Goal: Transaction & Acquisition: Purchase product/service

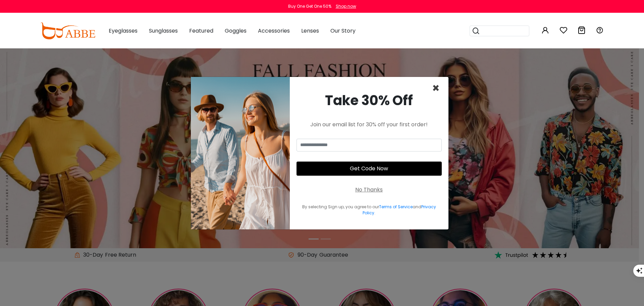
click at [437, 87] on span "×" at bounding box center [436, 88] width 8 height 17
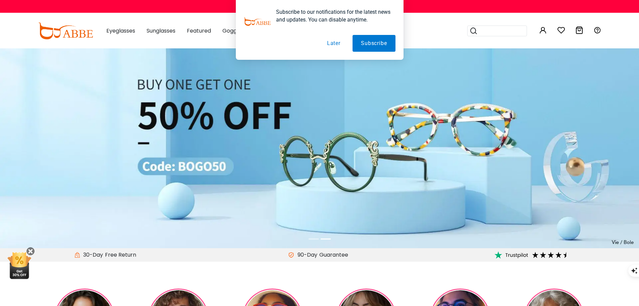
click at [335, 44] on button "Later" at bounding box center [334, 43] width 30 height 17
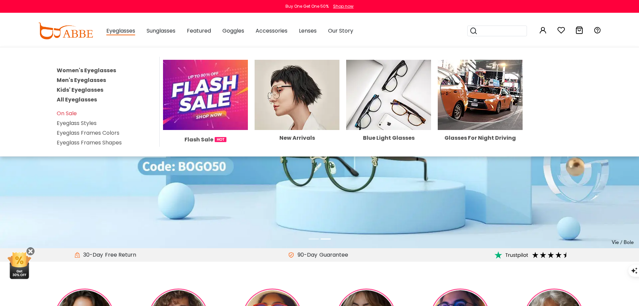
click at [209, 89] on img at bounding box center [205, 95] width 85 height 70
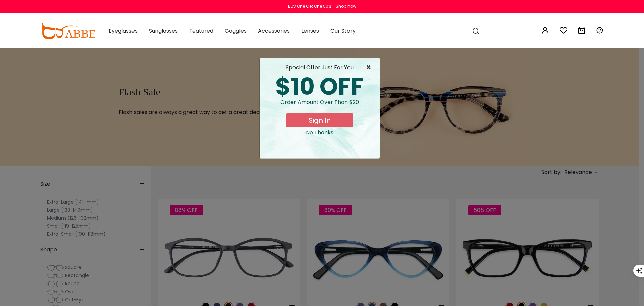
click at [368, 66] on span "×" at bounding box center [370, 67] width 8 height 8
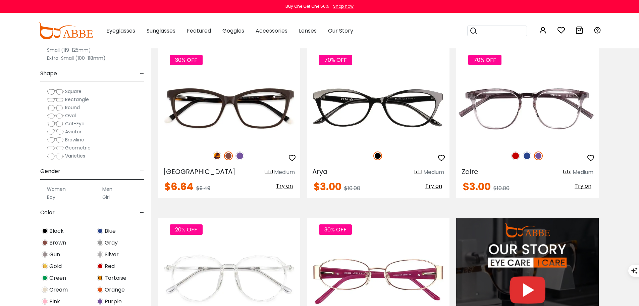
scroll to position [503, 0]
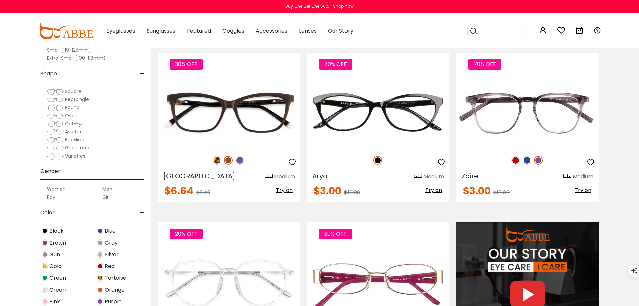
click at [109, 189] on label "Men" at bounding box center [107, 189] width 10 height 8
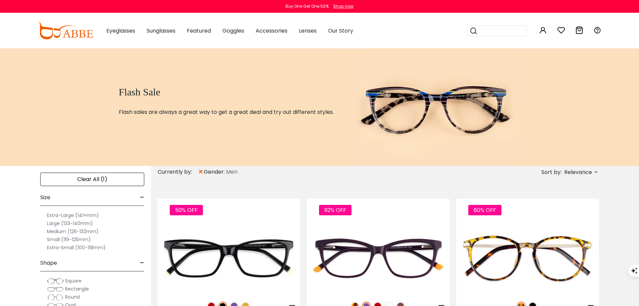
click at [80, 231] on label "Medium (126-132mm)" at bounding box center [73, 231] width 52 height 8
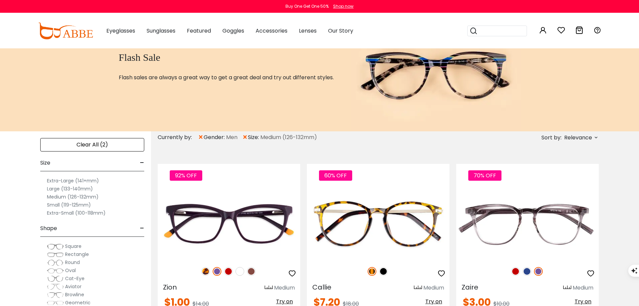
scroll to position [101, 0]
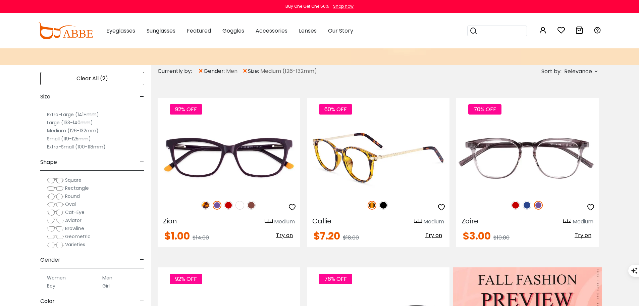
click at [383, 203] on img at bounding box center [383, 205] width 9 height 9
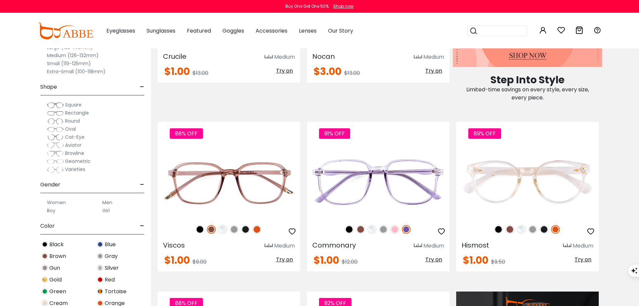
scroll to position [470, 0]
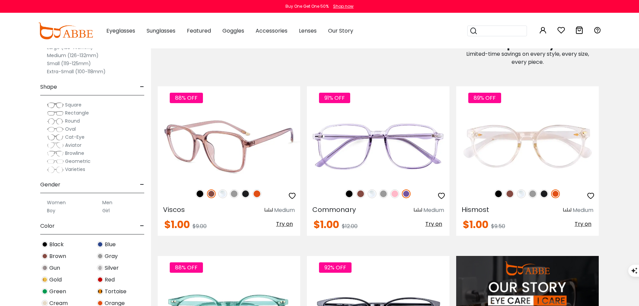
click at [258, 193] on img at bounding box center [257, 193] width 9 height 9
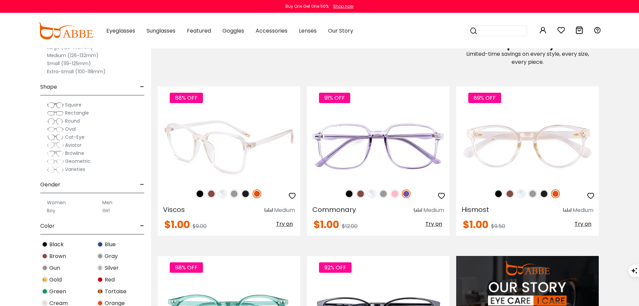
click at [245, 193] on img at bounding box center [245, 193] width 9 height 9
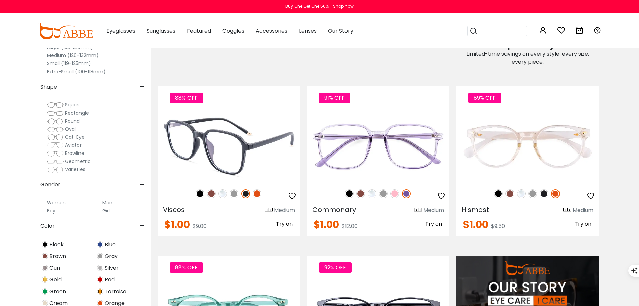
click at [199, 194] on img at bounding box center [200, 193] width 9 height 9
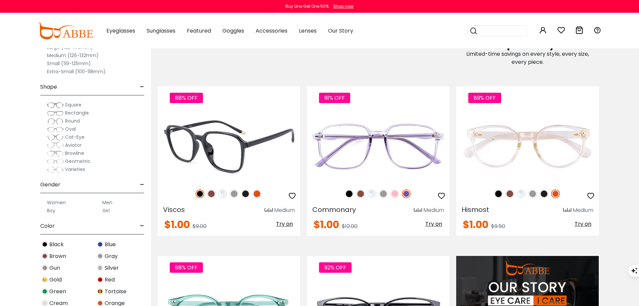
click at [245, 193] on img at bounding box center [245, 193] width 9 height 9
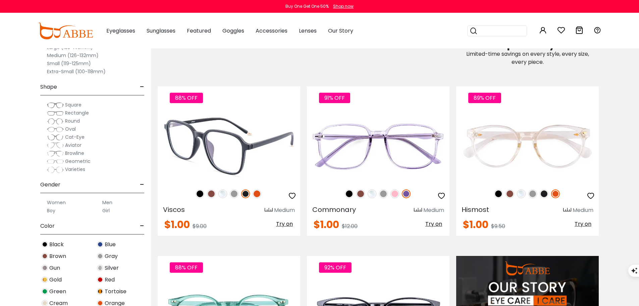
click at [210, 193] on img at bounding box center [211, 193] width 9 height 9
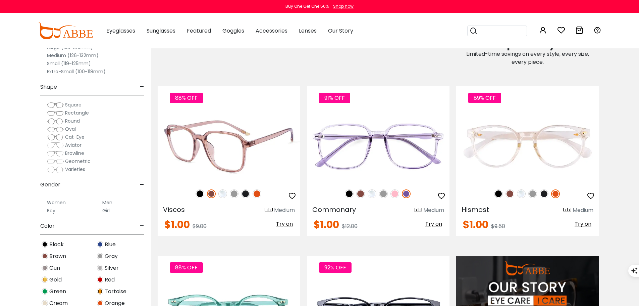
click at [202, 193] on img at bounding box center [200, 193] width 9 height 9
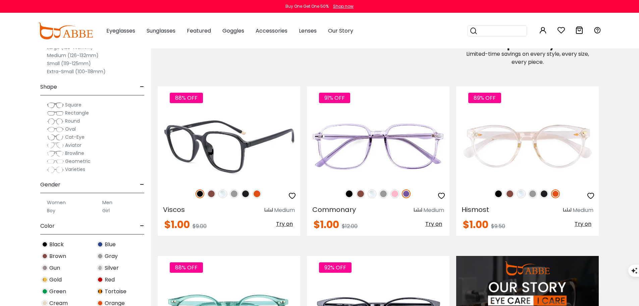
click at [286, 223] on span "Try on" at bounding box center [284, 224] width 17 height 8
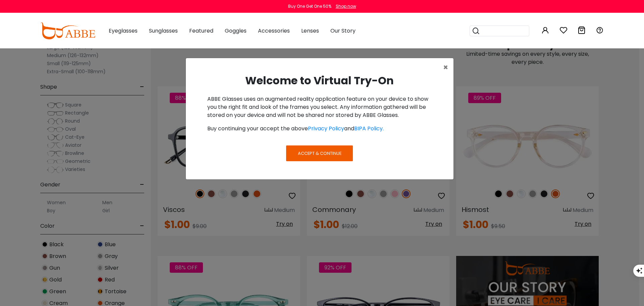
click at [313, 147] on button "Accept & Continue" at bounding box center [319, 152] width 66 height 15
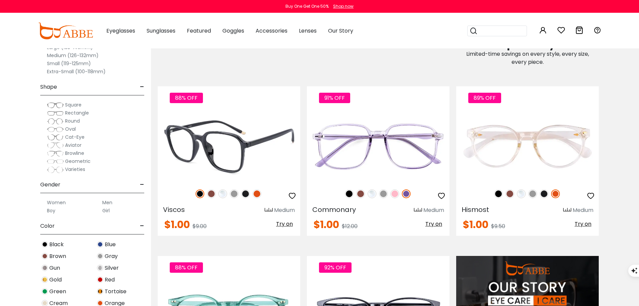
drag, startPoint x: 281, startPoint y: 223, endPoint x: 248, endPoint y: 209, distance: 36.7
click at [281, 223] on span "Try on" at bounding box center [284, 224] width 17 height 8
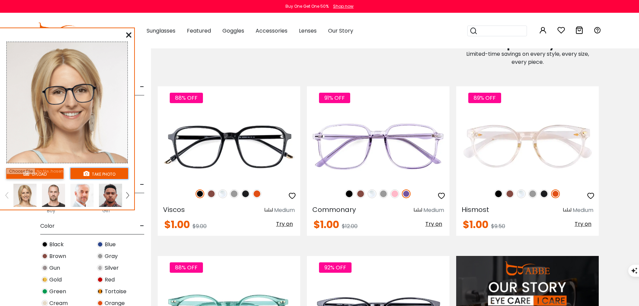
click at [95, 171] on button "take photo" at bounding box center [99, 173] width 58 height 11
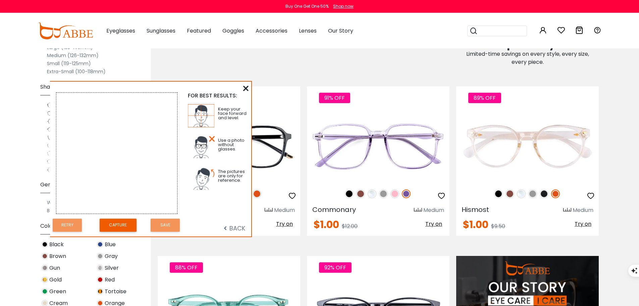
drag, startPoint x: 126, startPoint y: 33, endPoint x: 176, endPoint y: 86, distance: 73.1
click at [176, 86] on div "FOR BEST RESULTS: Keep your face forward and level. Use a photo without glasses…" at bounding box center [150, 159] width 201 height 155
click at [245, 88] on icon at bounding box center [245, 88] width 5 height 5
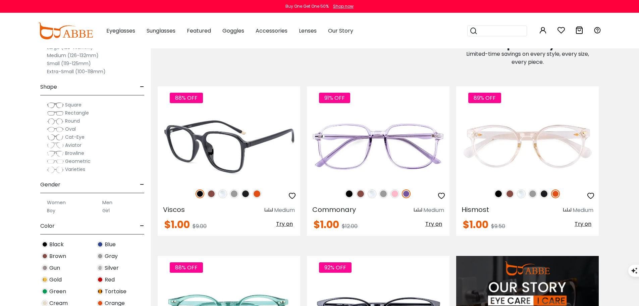
click at [256, 152] on img at bounding box center [229, 145] width 143 height 71
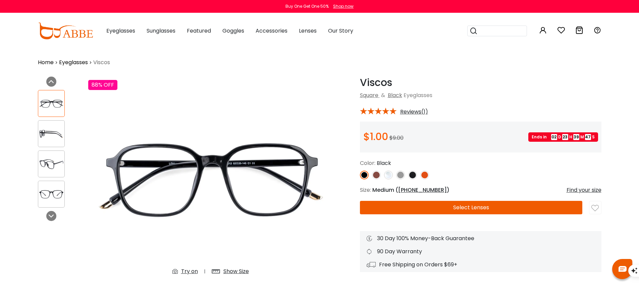
click at [465, 204] on button "Select Lenses" at bounding box center [471, 207] width 222 height 13
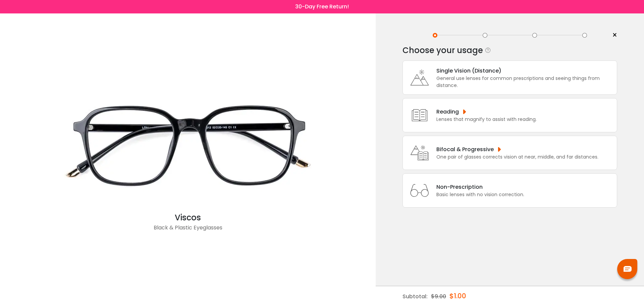
click at [475, 151] on div "Bifocal & Progressive" at bounding box center [517, 149] width 162 height 8
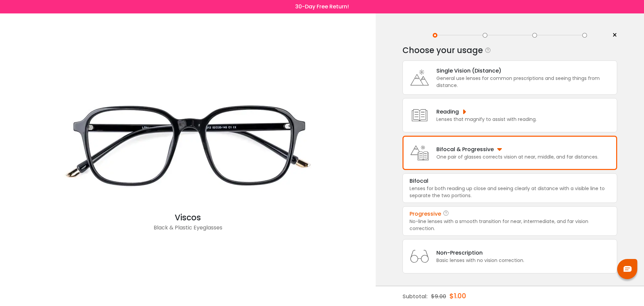
click at [432, 216] on div "Progressive" at bounding box center [426, 214] width 32 height 8
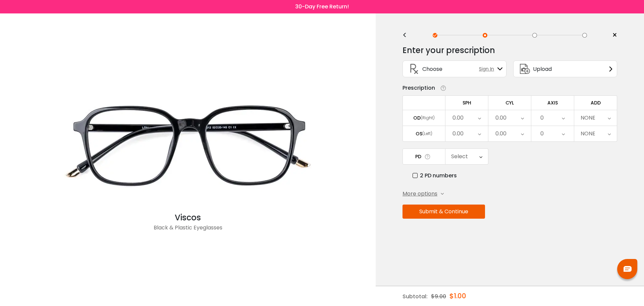
click at [481, 116] on icon at bounding box center [479, 117] width 3 height 15
click at [470, 204] on li "+20.00" at bounding box center [467, 206] width 43 height 12
click at [480, 134] on icon at bounding box center [479, 133] width 3 height 15
click at [469, 220] on li "+20.00" at bounding box center [467, 222] width 43 height 12
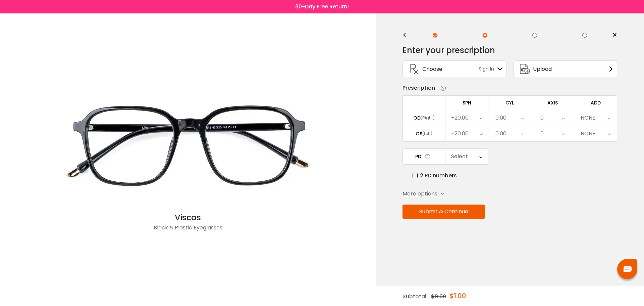
click at [520, 116] on div "0.00" at bounding box center [509, 117] width 43 height 15
click at [516, 156] on li "-1.00" at bounding box center [509, 161] width 43 height 12
click at [522, 133] on icon at bounding box center [522, 133] width 3 height 15
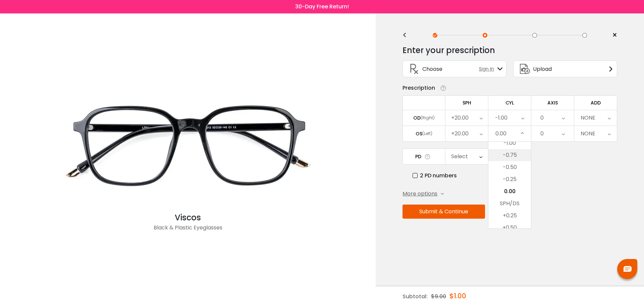
click at [514, 154] on li "-0.75" at bounding box center [509, 155] width 43 height 12
click at [562, 116] on icon at bounding box center [563, 117] width 3 height 15
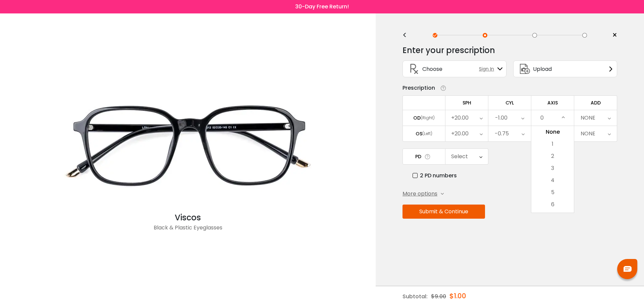
click at [527, 116] on div "-1.00" at bounding box center [509, 117] width 43 height 15
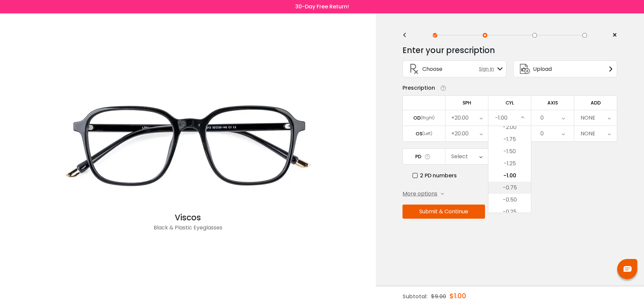
click at [516, 185] on li "-0.75" at bounding box center [509, 187] width 43 height 12
click at [563, 116] on icon at bounding box center [563, 117] width 3 height 15
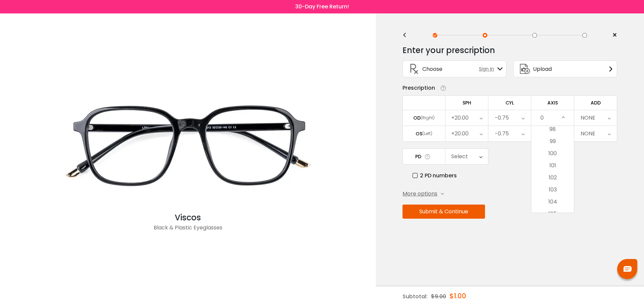
scroll to position [1174, 0]
click at [556, 129] on li "97" at bounding box center [552, 129] width 43 height 12
click at [564, 132] on icon at bounding box center [563, 133] width 3 height 15
click at [554, 191] on li "76" at bounding box center [552, 193] width 43 height 12
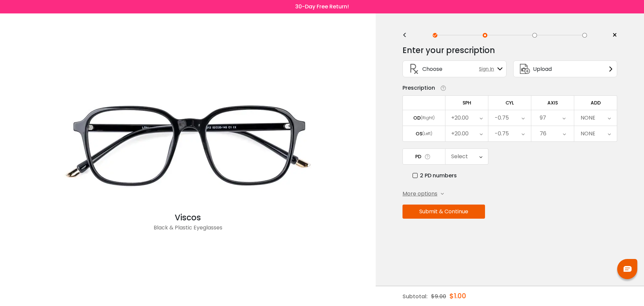
click at [607, 117] on div "NONE" at bounding box center [595, 117] width 43 height 15
click at [596, 182] on li "+2.00" at bounding box center [595, 183] width 43 height 12
click at [482, 156] on icon at bounding box center [480, 156] width 3 height 15
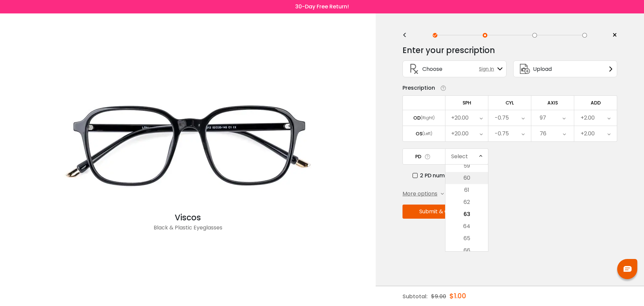
click at [470, 176] on li "60" at bounding box center [467, 178] width 43 height 12
click at [439, 208] on button "Submit & Continue" at bounding box center [444, 211] width 83 height 14
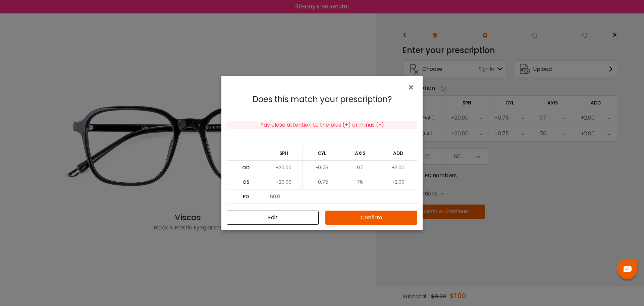
click at [364, 214] on button "Confirm" at bounding box center [371, 217] width 92 height 14
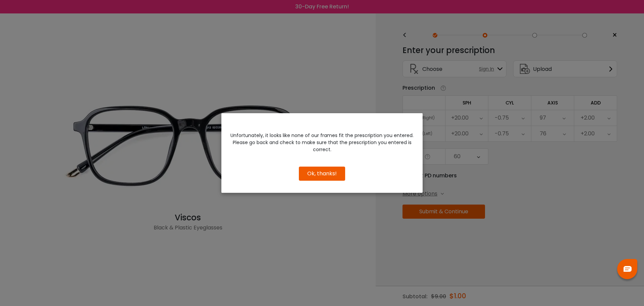
click at [327, 171] on button "Ok, thanks!" at bounding box center [322, 173] width 46 height 14
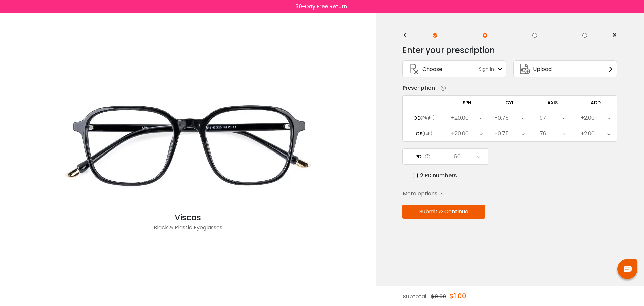
click at [479, 115] on div "+20.00" at bounding box center [467, 117] width 43 height 15
click at [466, 151] on li "+1.50" at bounding box center [467, 151] width 43 height 12
click at [478, 130] on div "+20.00" at bounding box center [467, 133] width 43 height 15
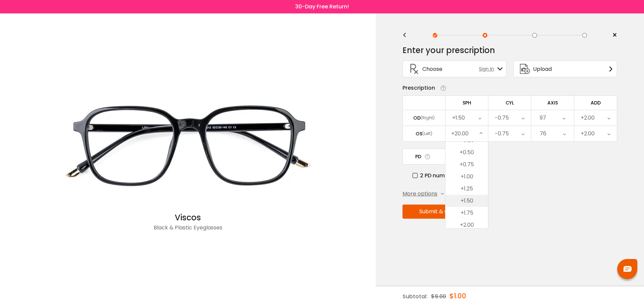
click at [468, 199] on li "+1.50" at bounding box center [467, 201] width 43 height 12
click at [478, 117] on div "+1.50" at bounding box center [467, 117] width 43 height 15
click at [470, 187] on li "+1.75" at bounding box center [467, 187] width 43 height 12
click at [480, 132] on icon at bounding box center [479, 133] width 3 height 15
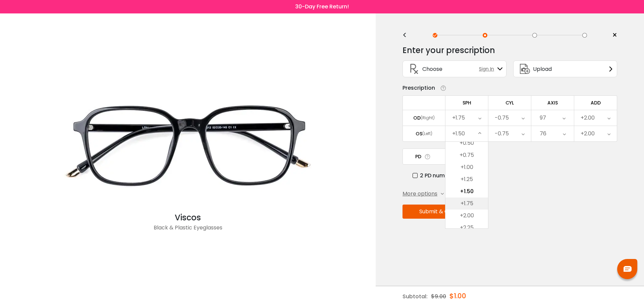
click at [470, 201] on li "+1.75" at bounding box center [467, 203] width 43 height 12
click at [452, 210] on button "Submit & Continue" at bounding box center [444, 211] width 83 height 14
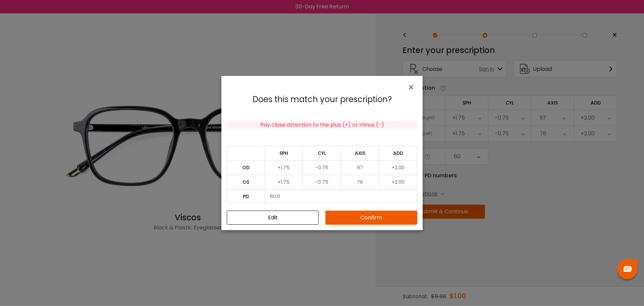
click at [361, 216] on button "Confirm" at bounding box center [371, 217] width 92 height 14
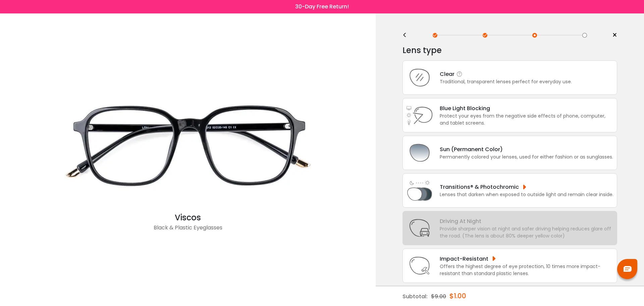
click at [480, 78] on div "Traditional, transparent lenses perfect for everyday use." at bounding box center [506, 81] width 132 height 7
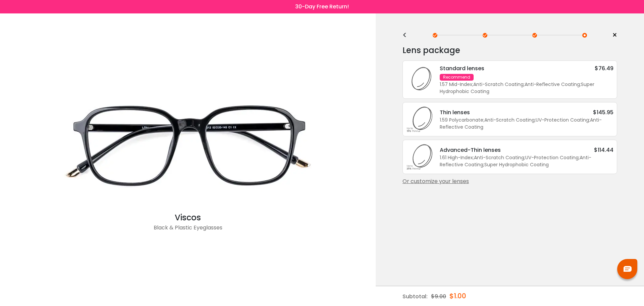
click at [487, 84] on div "1.57 Mid-Index ; Anti-Scratch Coating ; Anti-Reflective Coating ; Super Hydroph…" at bounding box center [527, 88] width 174 height 14
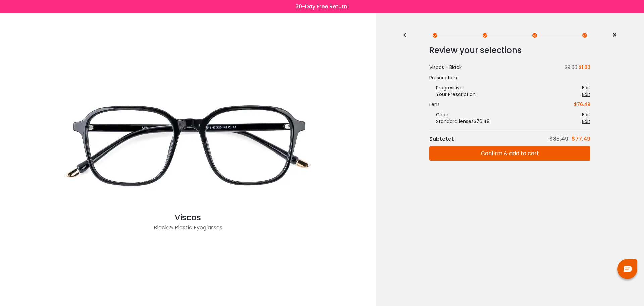
click at [509, 151] on button "Confirm & add to cart" at bounding box center [509, 153] width 161 height 14
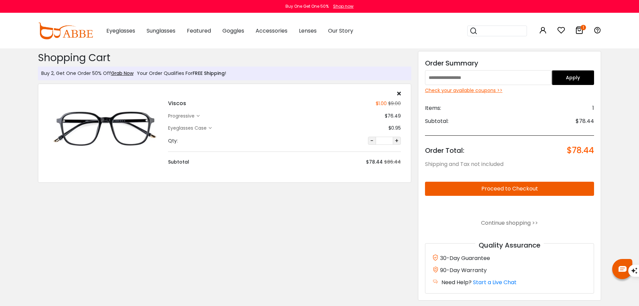
click at [459, 78] on input "text" at bounding box center [488, 77] width 127 height 15
type input "********"
click at [567, 78] on button "Apply" at bounding box center [573, 77] width 42 height 15
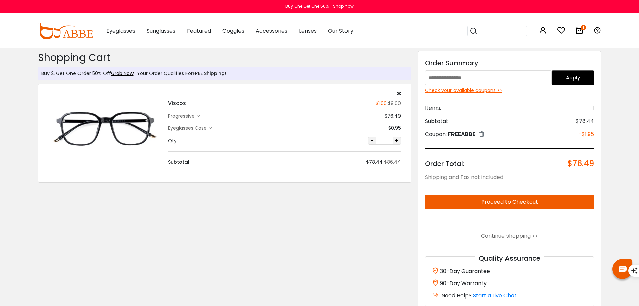
click at [506, 197] on button "Proceed to Checkout" at bounding box center [509, 202] width 169 height 14
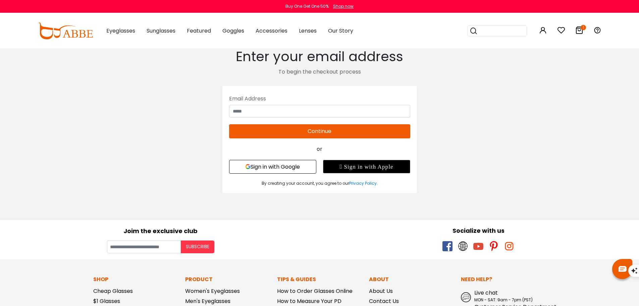
click at [269, 169] on button "Sign in with Google" at bounding box center [272, 167] width 87 height 14
click at [267, 165] on button "Sign in with Google" at bounding box center [272, 167] width 87 height 14
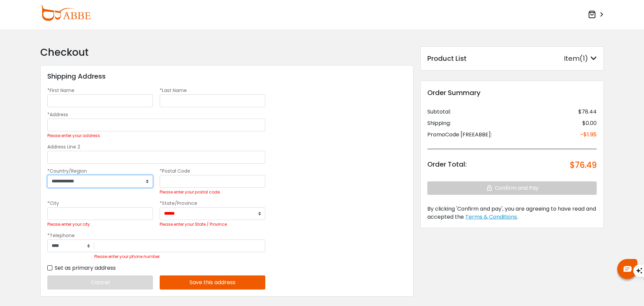
click at [133, 178] on select "**********" at bounding box center [100, 181] width 106 height 13
select select "***"
click at [47, 175] on select "**********" at bounding box center [100, 181] width 106 height 13
select select "***"
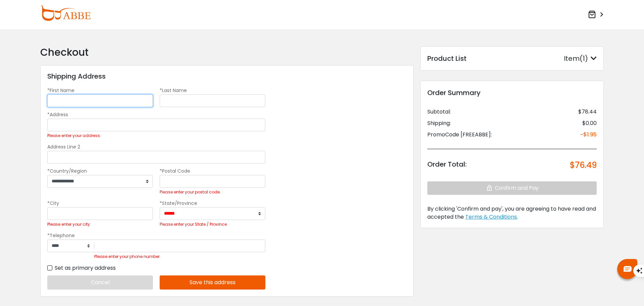
click at [84, 102] on input "*First Name" at bounding box center [100, 100] width 106 height 13
type input "****"
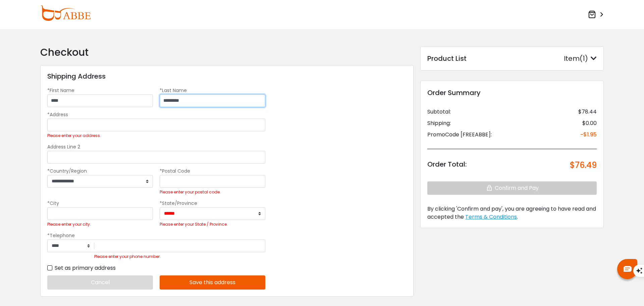
type input "*********"
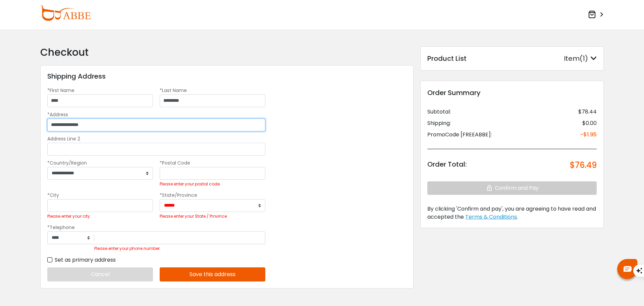
type input "**********"
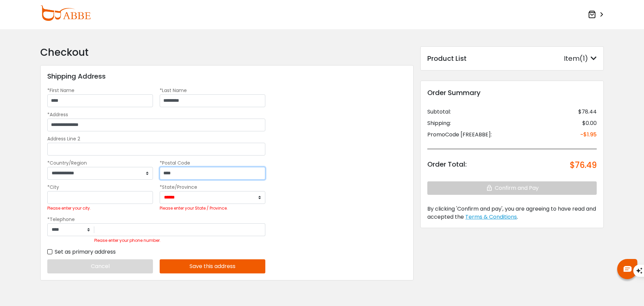
type input "****"
click at [115, 198] on input "*City" at bounding box center [100, 197] width 106 height 13
type input "******"
click at [203, 199] on select "**********" at bounding box center [213, 197] width 106 height 13
select select "*****"
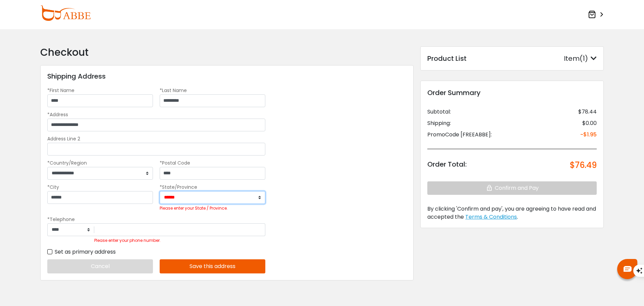
click at [160, 191] on select "**********" at bounding box center [213, 197] width 106 height 13
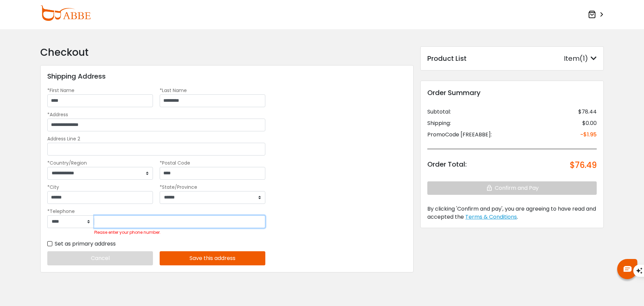
click at [113, 221] on input "Please enter your phone number." at bounding box center [179, 221] width 171 height 13
type input "*********"
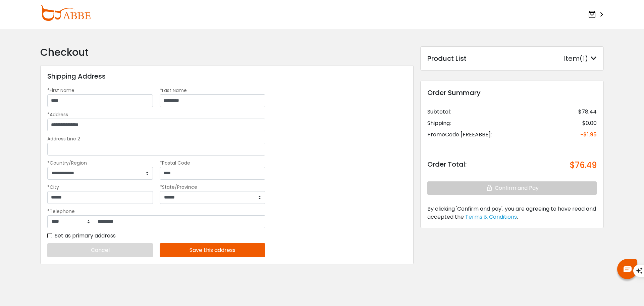
click at [205, 247] on button "Save this address" at bounding box center [213, 250] width 106 height 14
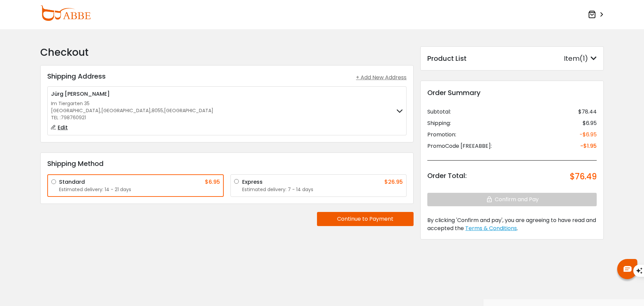
click at [354, 222] on button "Continue to Payment" at bounding box center [365, 219] width 97 height 14
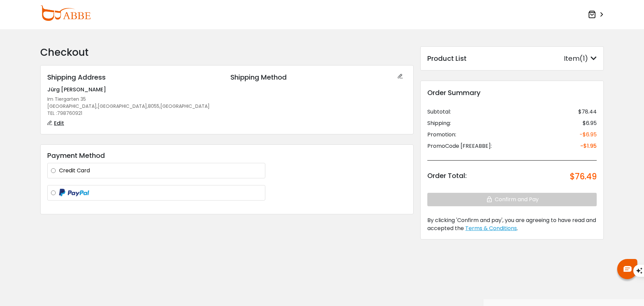
click at [100, 168] on label "Credit Card" at bounding box center [160, 170] width 203 height 8
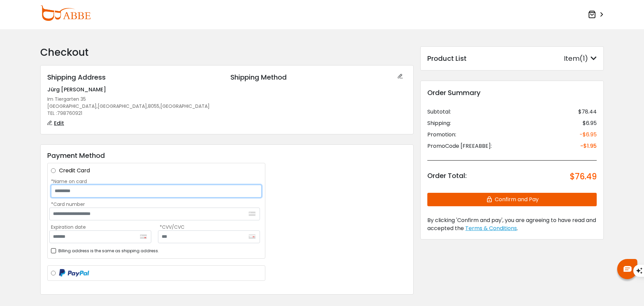
click at [94, 190] on input "*Name on card" at bounding box center [156, 191] width 211 height 13
type input "**********"
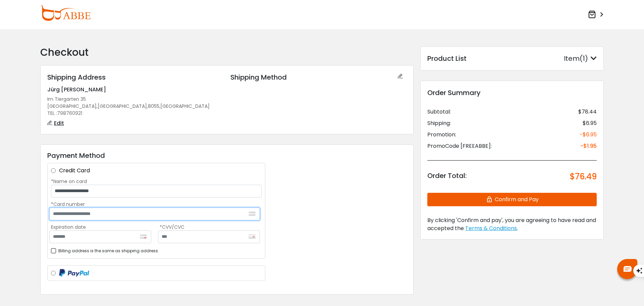
type input "**********"
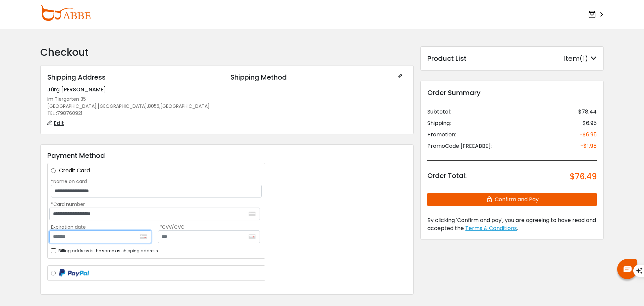
type input "*******"
type input "***"
click at [516, 198] on button "Confirm and Pay" at bounding box center [511, 199] width 169 height 13
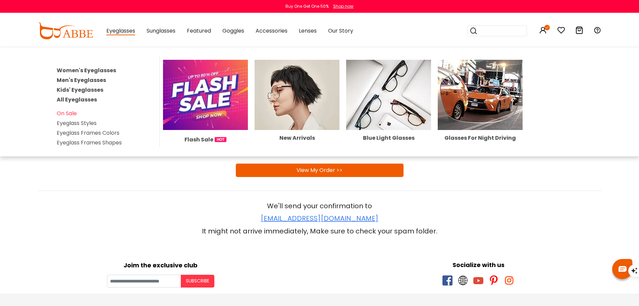
click at [90, 77] on link "Men's Eyeglasses" at bounding box center [81, 80] width 49 height 8
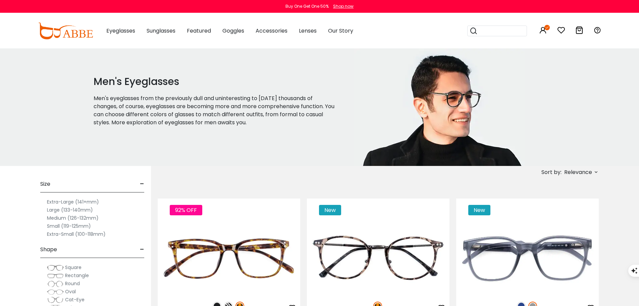
click at [77, 217] on label "Medium (126-132mm)" at bounding box center [73, 218] width 52 height 8
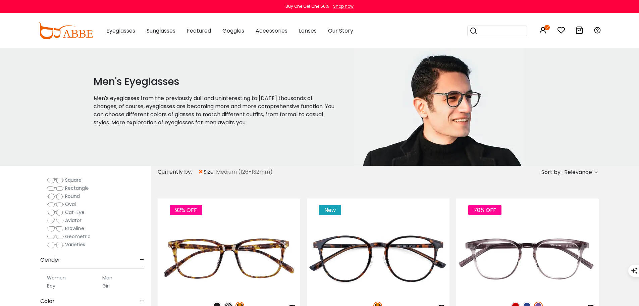
click at [72, 196] on span "Round" at bounding box center [72, 196] width 15 height 7
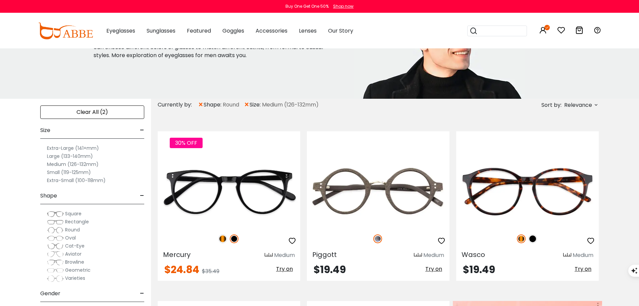
scroll to position [101, 0]
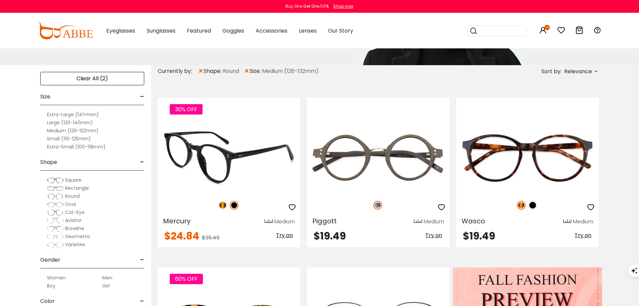
click at [249, 154] on img at bounding box center [229, 157] width 143 height 71
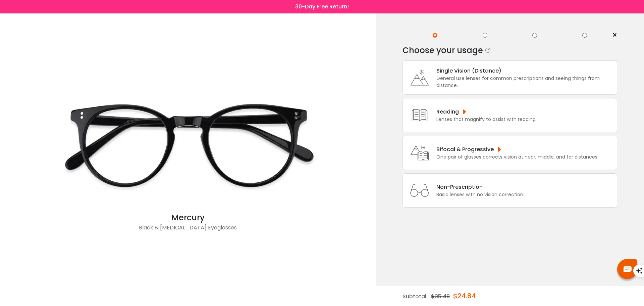
click at [451, 76] on div "General use lenses for common prescriptions and seeing things from distance." at bounding box center [524, 82] width 177 height 14
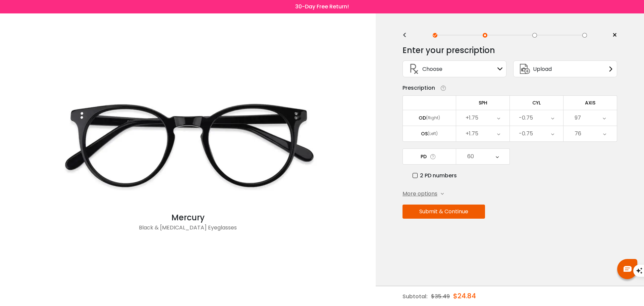
click at [402, 34] on div "< × Choose your usage Single Vision (Distance) This lens helps you see details …" at bounding box center [510, 159] width 268 height 292
click at [403, 34] on div "<" at bounding box center [408, 35] width 10 height 5
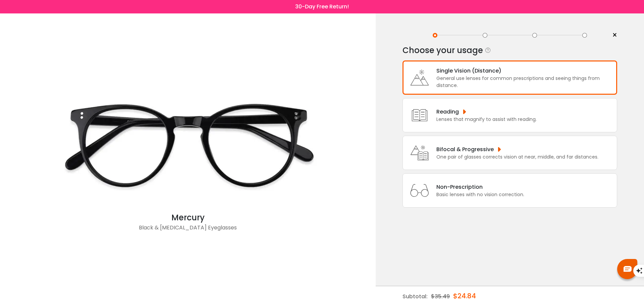
click at [461, 148] on div "Bifocal & Progressive" at bounding box center [517, 149] width 162 height 8
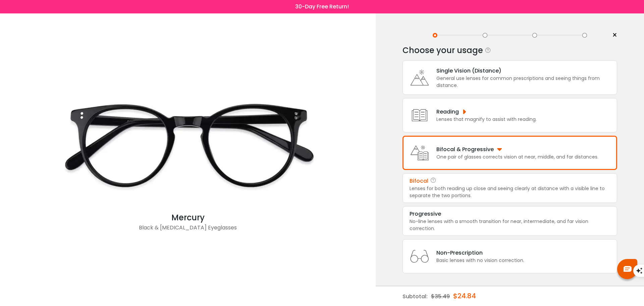
click at [450, 188] on div "Lenses for both reading up close and seeing clearly at distance with a visible …" at bounding box center [510, 192] width 201 height 14
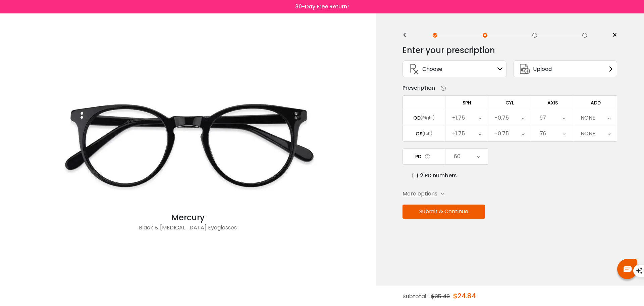
click at [481, 117] on icon at bounding box center [479, 117] width 3 height 15
click at [473, 203] on li "+20.00" at bounding box center [467, 206] width 43 height 12
click at [479, 135] on icon at bounding box center [479, 133] width 3 height 15
click at [465, 219] on li "+20.00" at bounding box center [467, 222] width 43 height 12
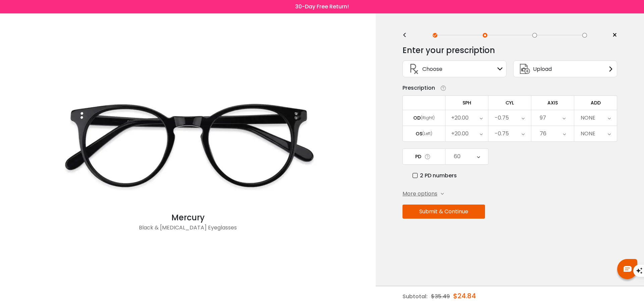
click at [454, 209] on button "Submit & Continue" at bounding box center [444, 211] width 83 height 14
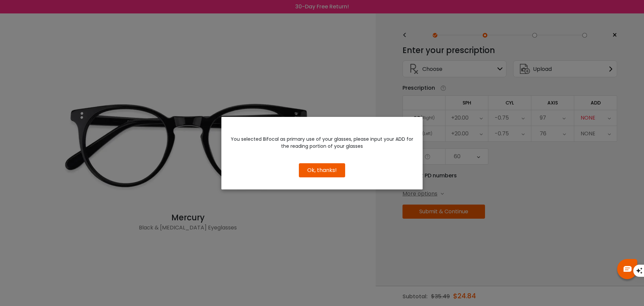
click at [454, 209] on div "You selected Bifocal as primary use of your glasses, please input your ADD for …" at bounding box center [322, 153] width 644 height 306
click at [330, 171] on button "Ok, thanks!" at bounding box center [322, 170] width 46 height 14
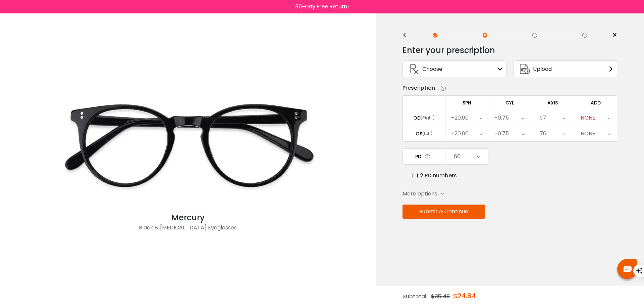
click at [612, 120] on div "NONE" at bounding box center [595, 117] width 43 height 15
click at [599, 182] on li "+2.00" at bounding box center [595, 183] width 43 height 12
click at [456, 209] on button "Submit & Continue" at bounding box center [444, 211] width 83 height 14
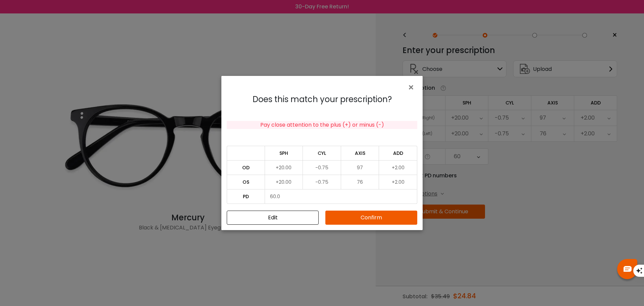
click at [371, 215] on button "Confirm" at bounding box center [371, 217] width 92 height 14
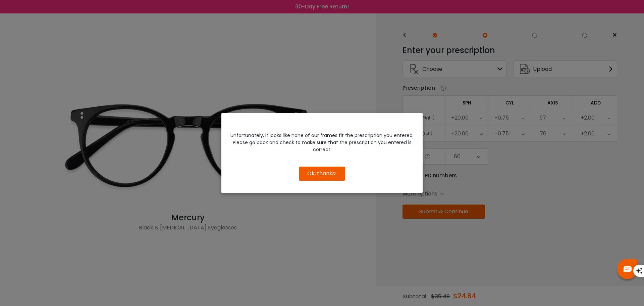
click at [317, 175] on button "Ok, thanks!" at bounding box center [322, 173] width 46 height 14
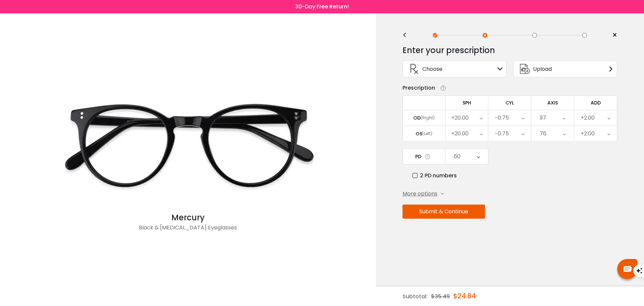
click at [405, 35] on div "<" at bounding box center [408, 35] width 10 height 5
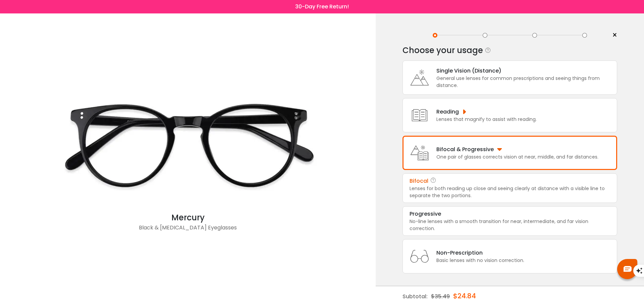
click at [458, 77] on div "General use lenses for common prescriptions and seeing things from distance." at bounding box center [524, 82] width 177 height 14
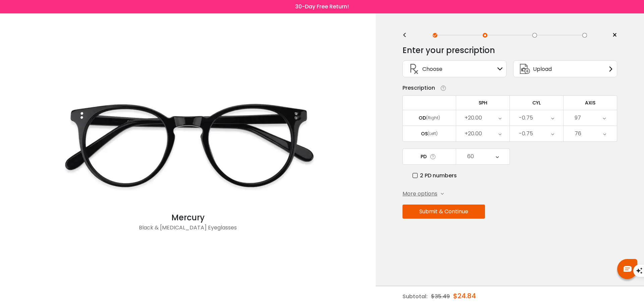
click at [450, 211] on button "Submit & Continue" at bounding box center [444, 211] width 83 height 14
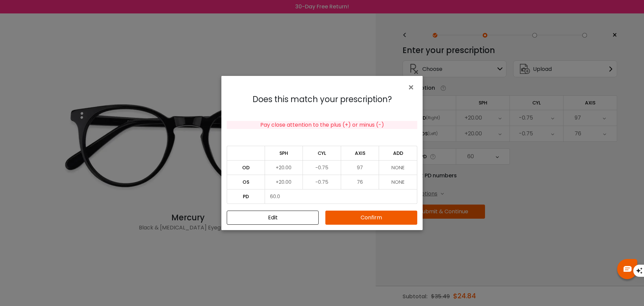
click at [376, 217] on button "Confirm" at bounding box center [371, 217] width 92 height 14
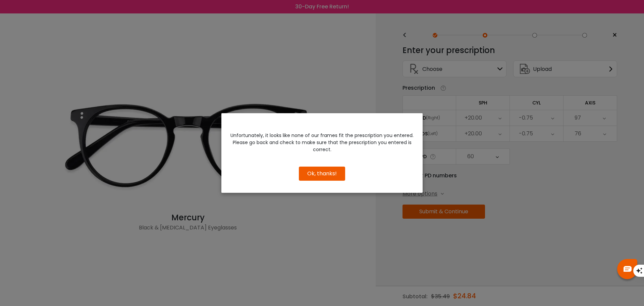
click at [338, 175] on button "Ok, thanks!" at bounding box center [322, 173] width 46 height 14
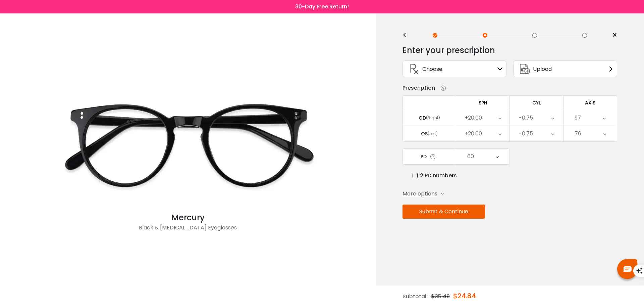
click at [625, 266] on img at bounding box center [628, 269] width 8 height 6
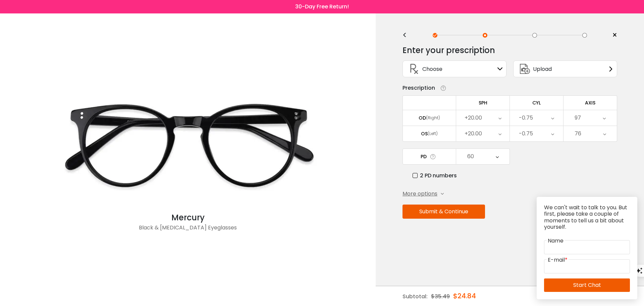
click at [594, 180] on div "Enter your prescription SPH (Sphere) Lens strength needed to correct your visio…" at bounding box center [510, 146] width 215 height 212
click at [577, 246] on input "text" at bounding box center [587, 247] width 86 height 14
type input "******"
type input "**********"
click at [597, 283] on link "Start Chat" at bounding box center [587, 284] width 86 height 13
